Goal: Transaction & Acquisition: Purchase product/service

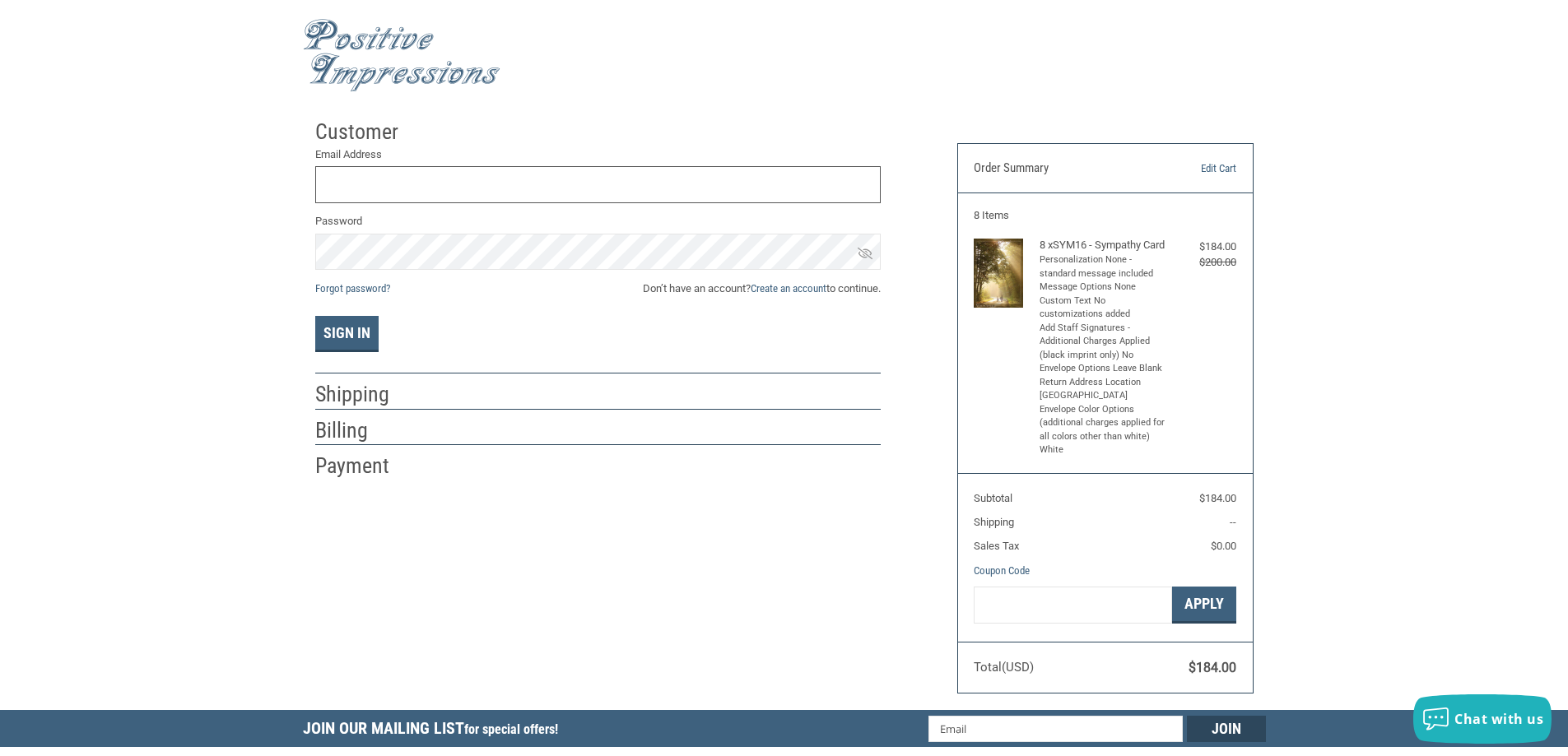
click at [357, 182] on input "Email Address" at bounding box center [598, 185] width 565 height 37
type input "[PERSON_NAME][EMAIL_ADDRESS][PERSON_NAME][DOMAIN_NAME]"
click at [316, 316] on button "Sign In" at bounding box center [347, 333] width 63 height 36
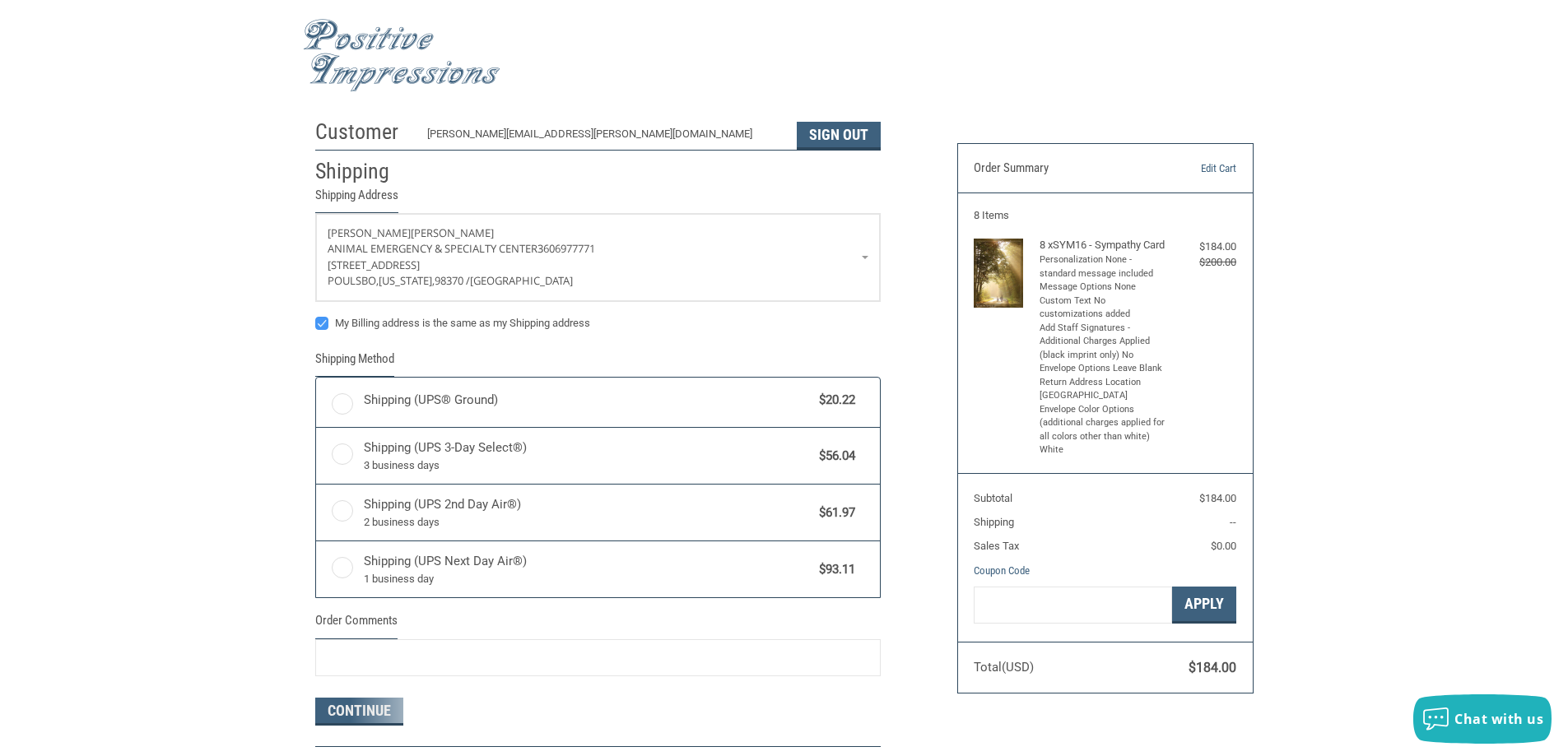
radio input "true"
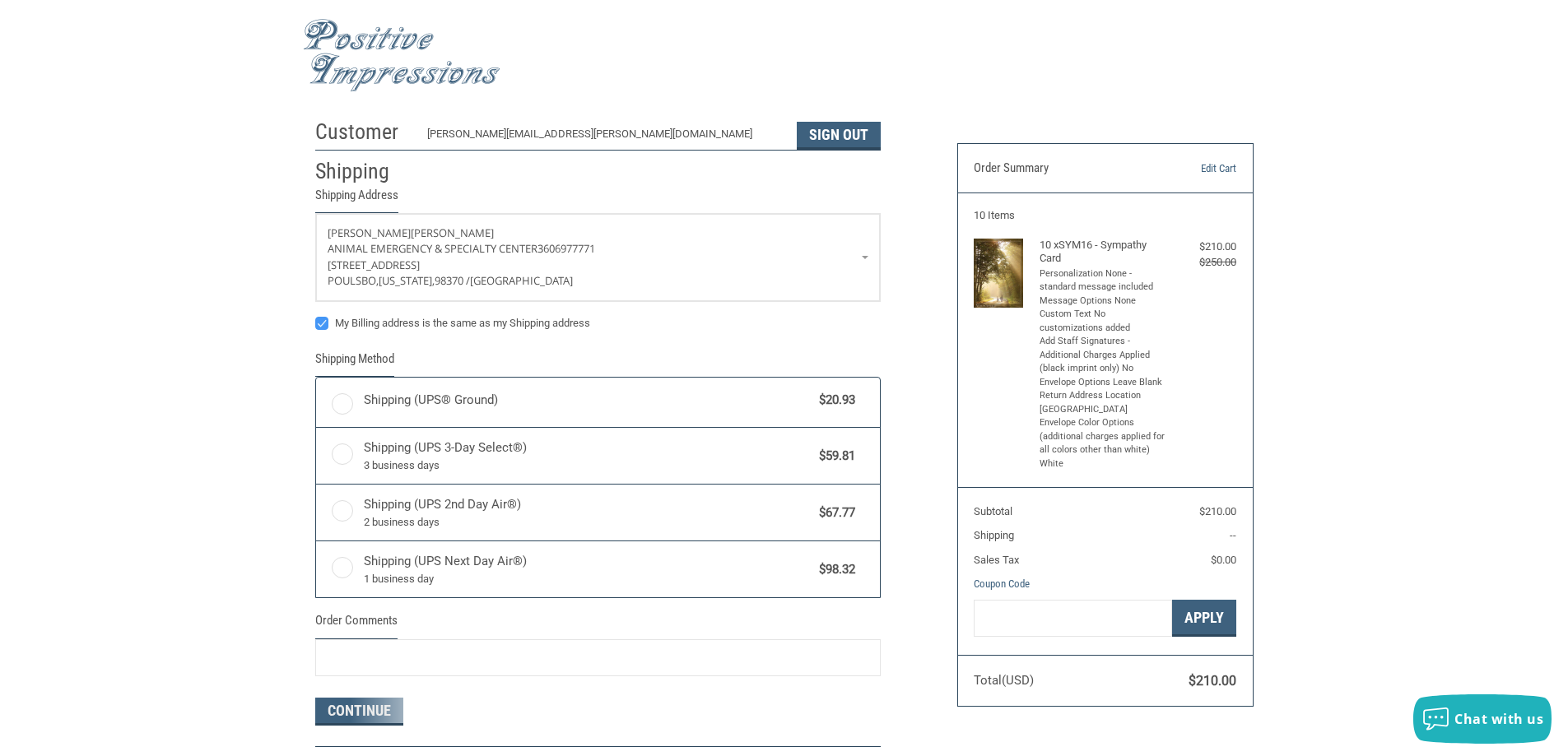
radio input "true"
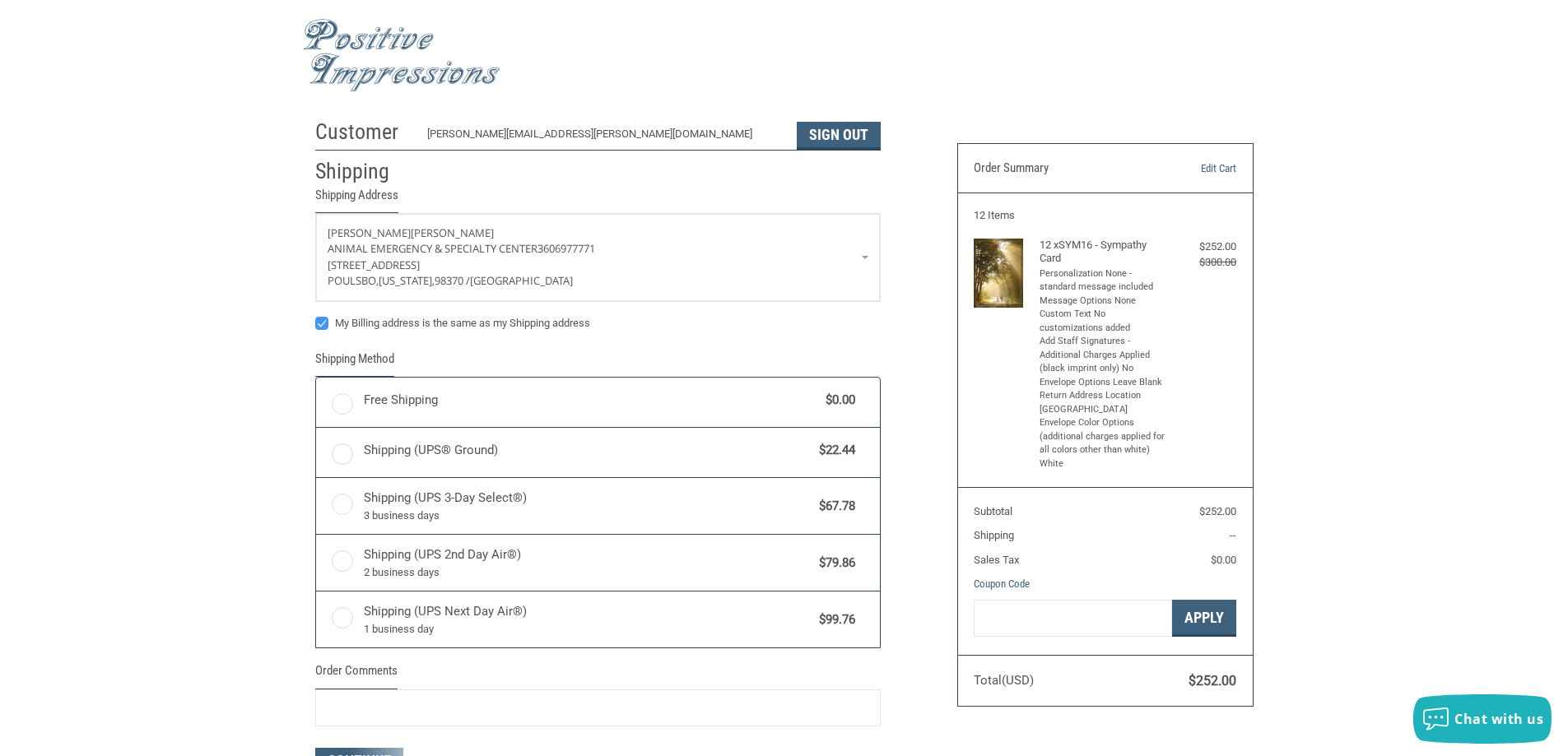
radio input "true"
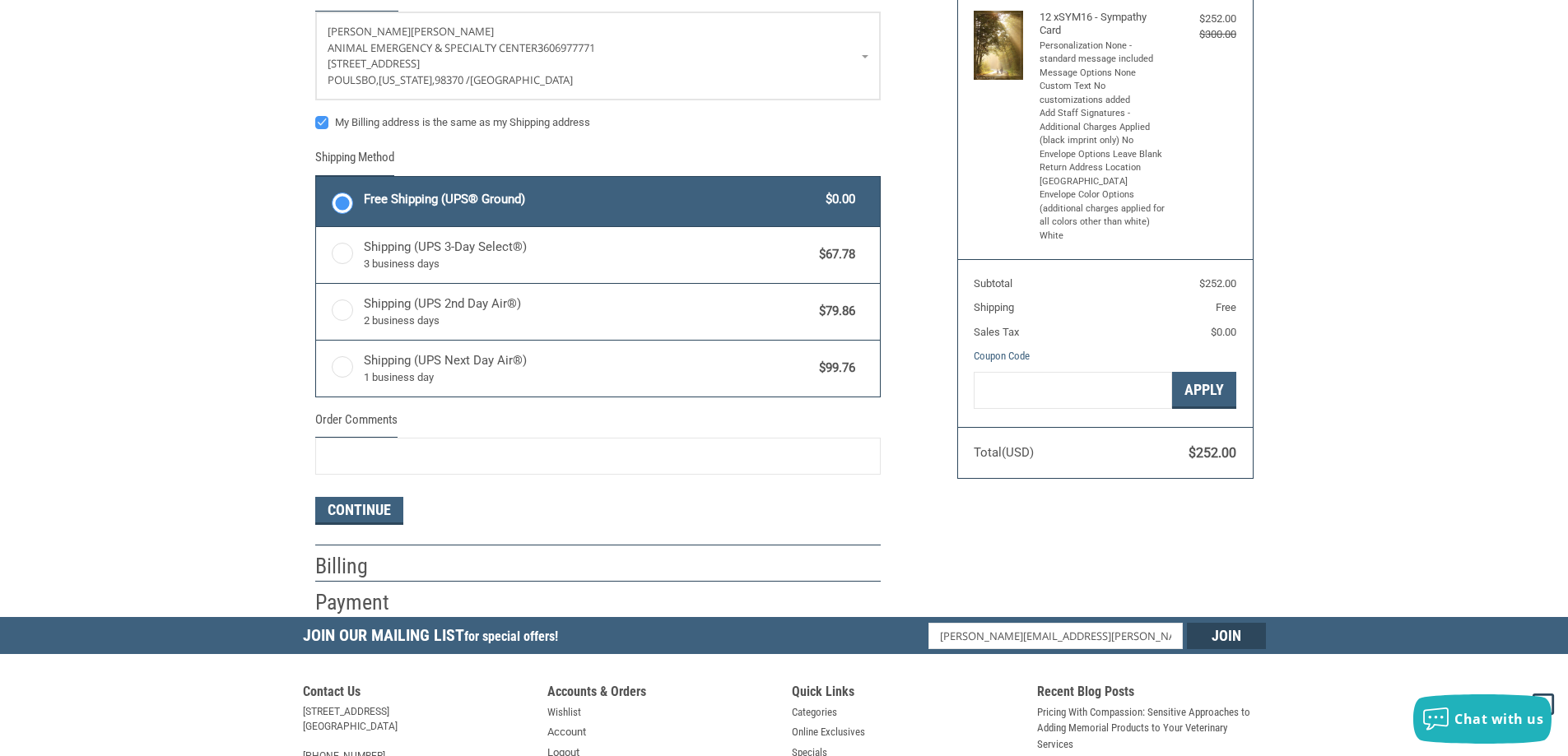
scroll to position [320, 0]
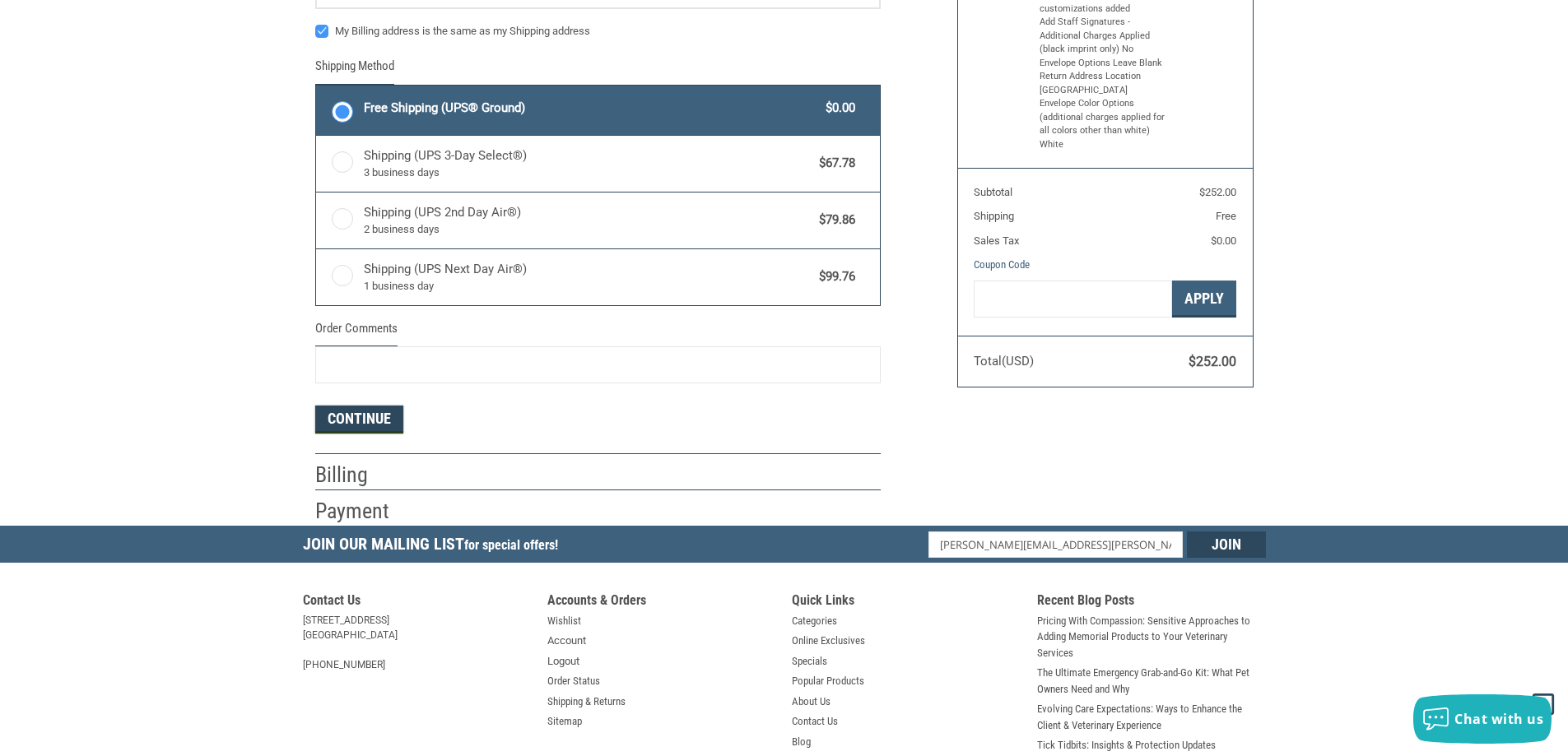
click at [382, 417] on button "Continue" at bounding box center [360, 420] width 88 height 28
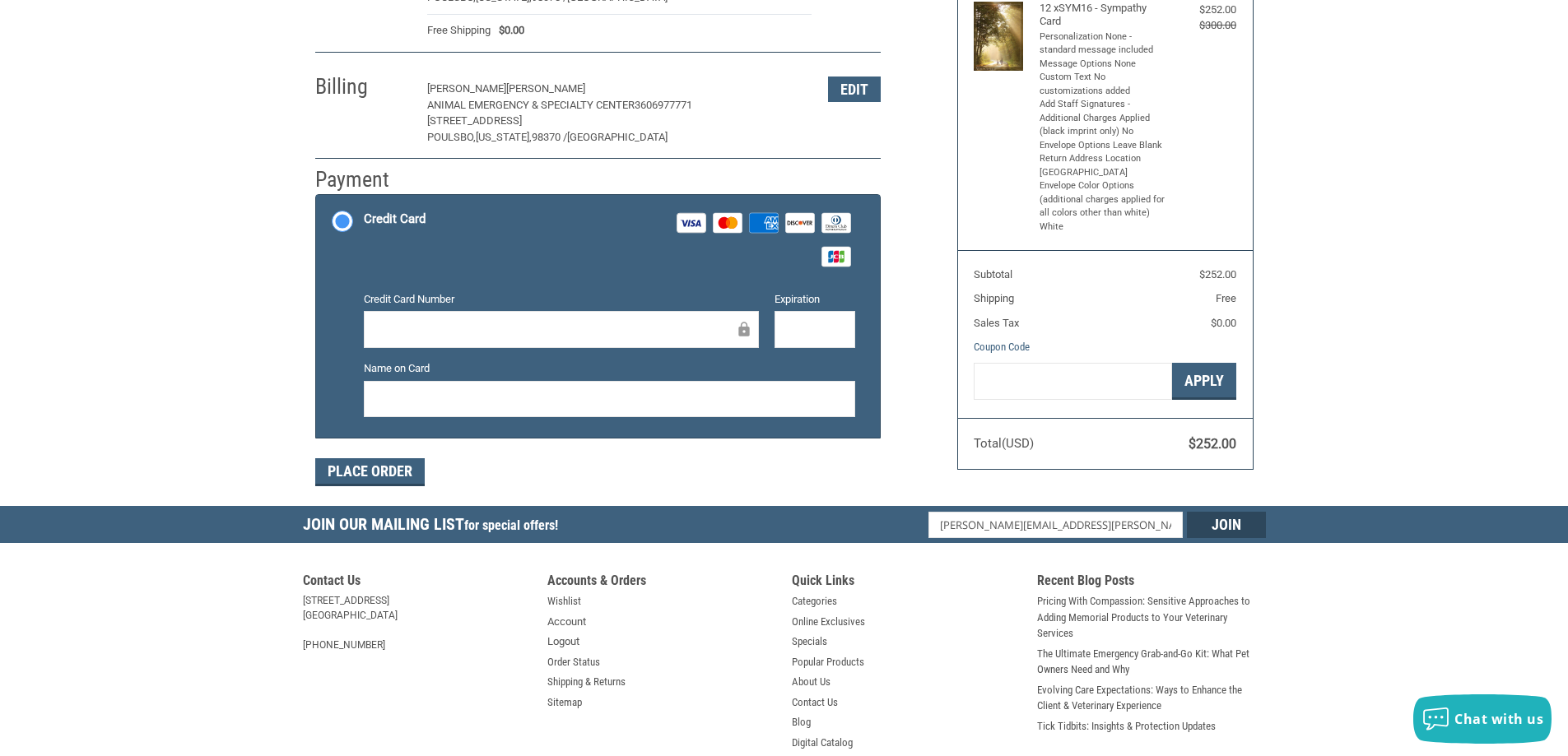
scroll to position [247, 0]
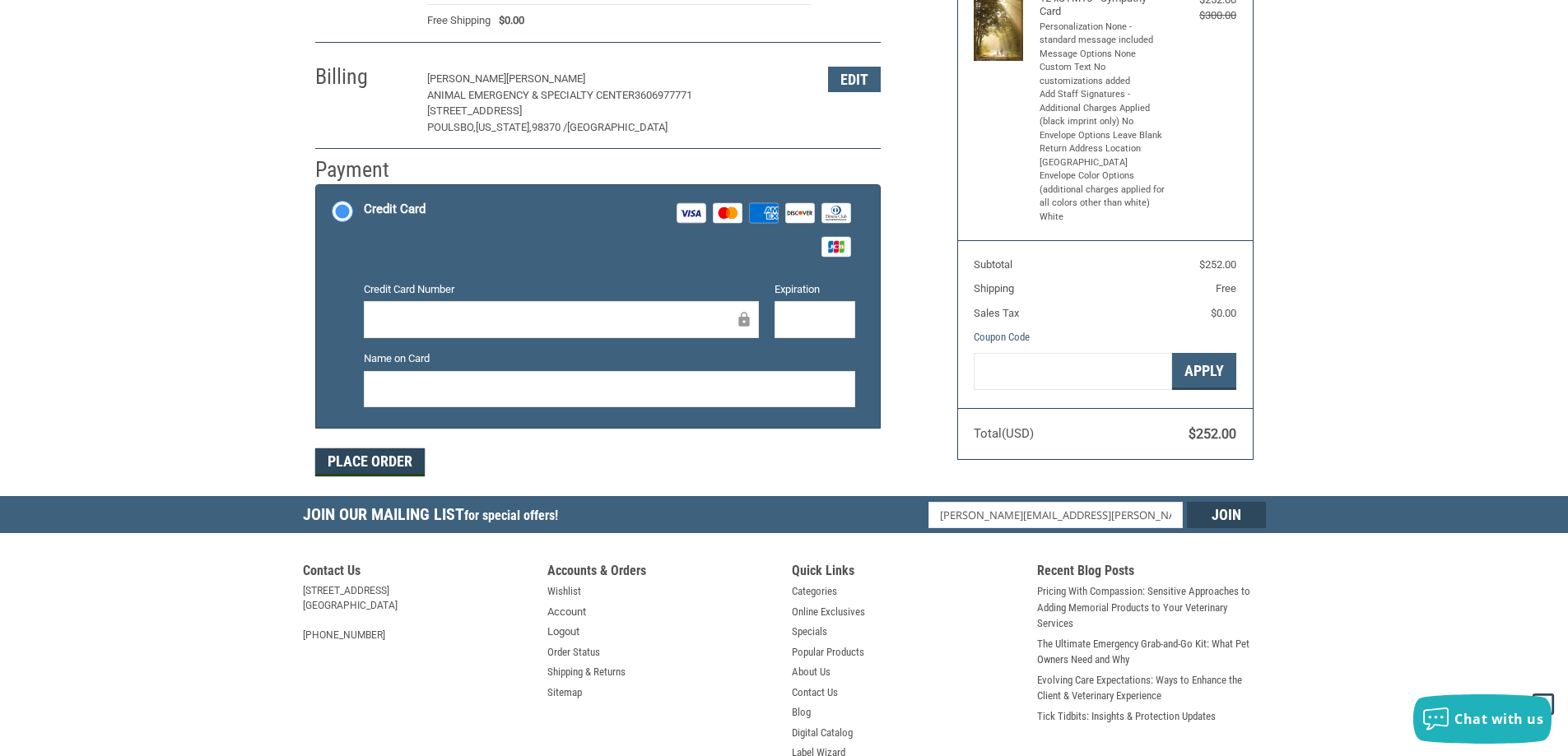
click at [372, 465] on button "Place Order" at bounding box center [370, 462] width 109 height 28
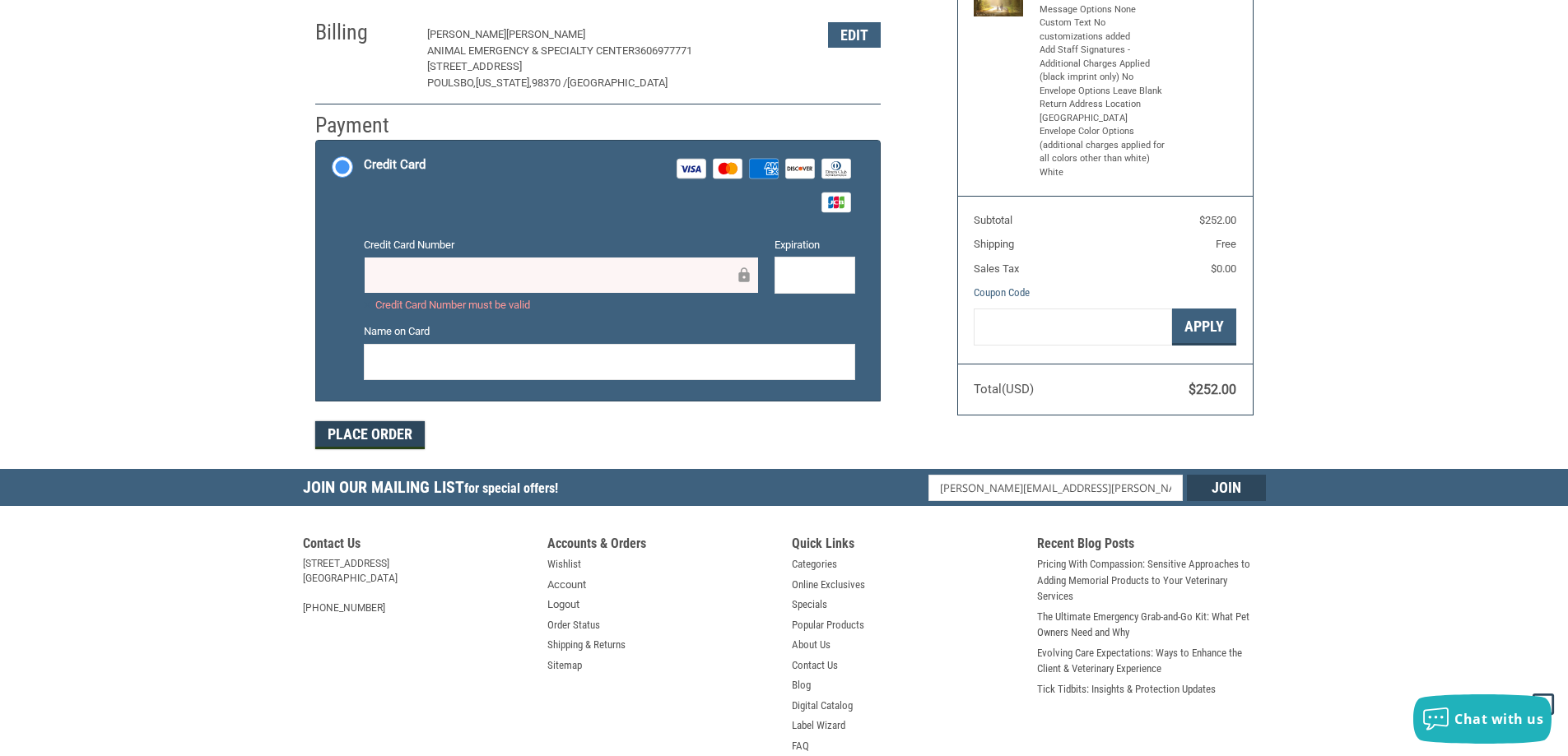
scroll to position [329, 0]
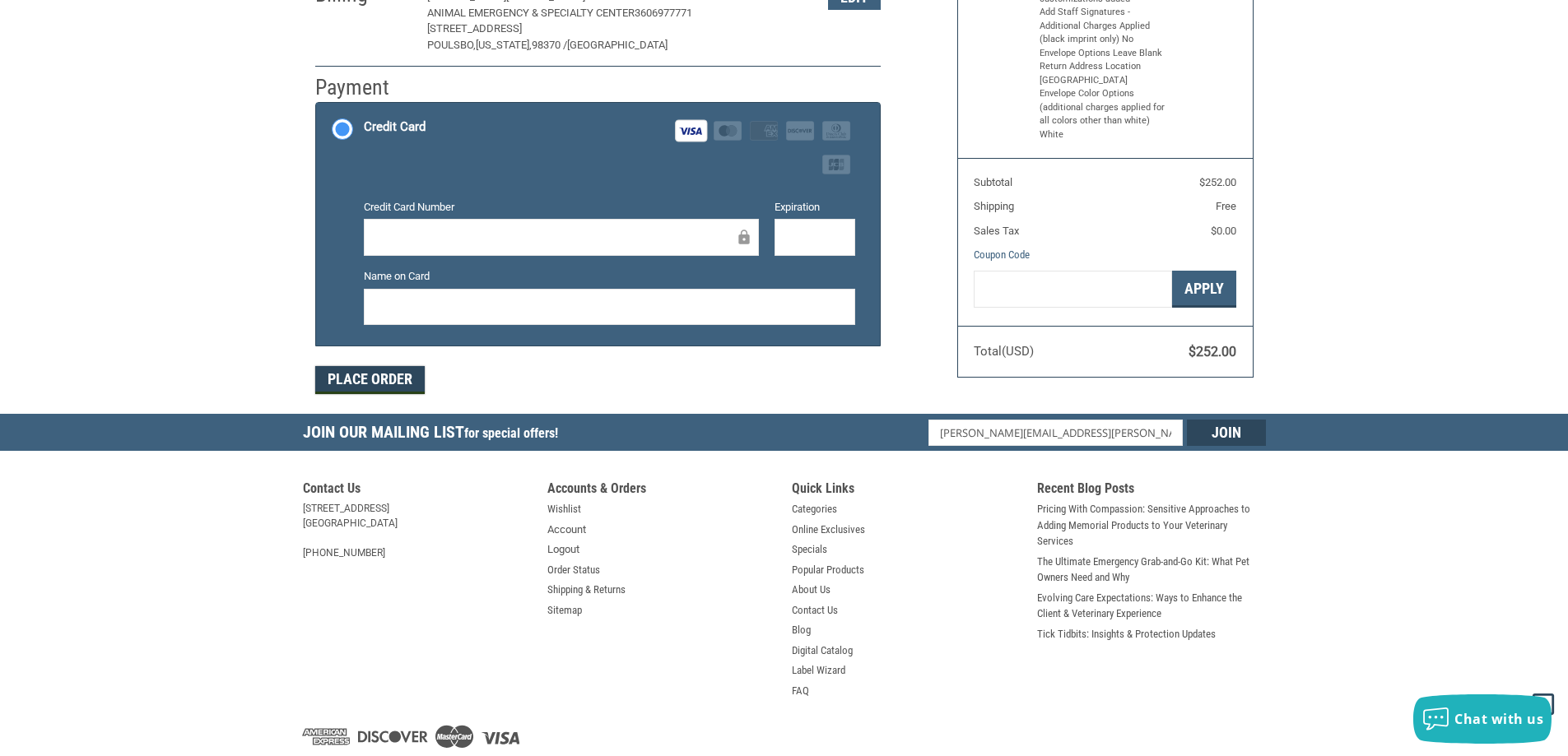
click at [382, 379] on button "Place Order" at bounding box center [370, 380] width 109 height 28
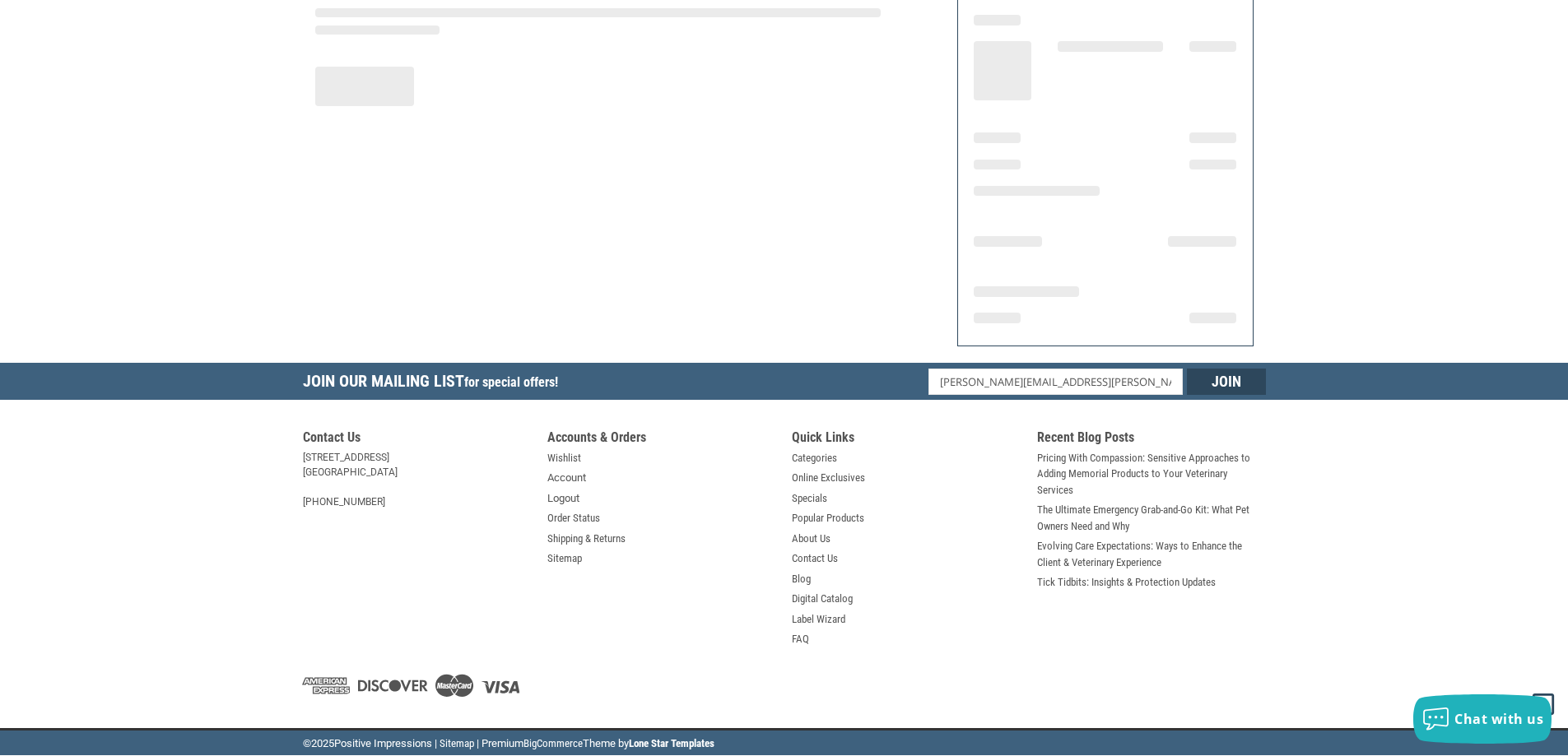
scroll to position [191, 0]
